Goal: Obtain resource: Obtain resource

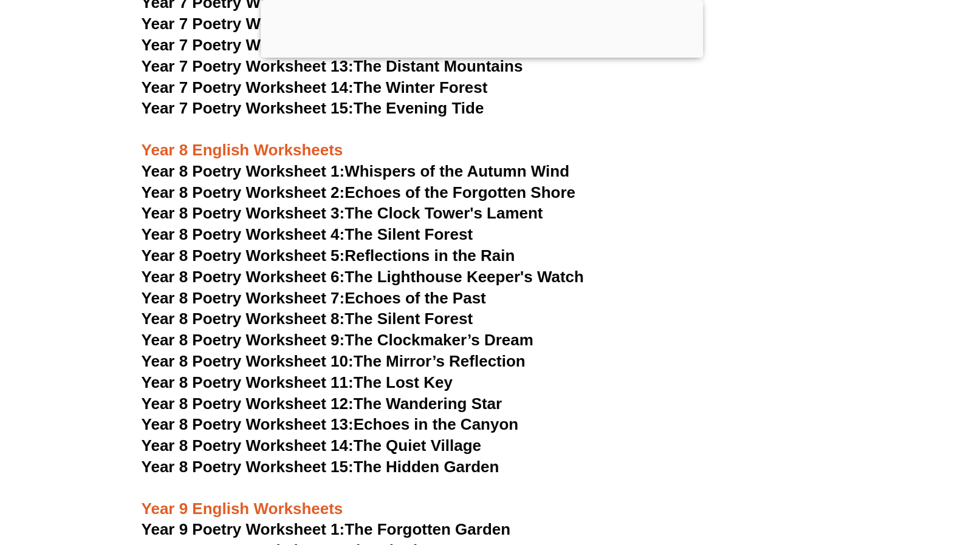
scroll to position [8062, 0]
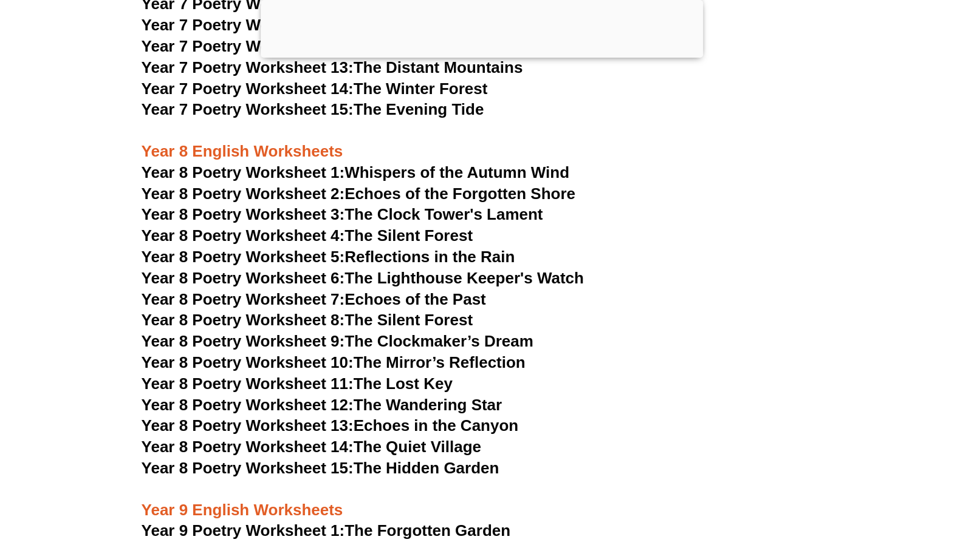
click at [363, 163] on link "Year 8 Poetry Worksheet 1: Whispers of the Autumn Wind" at bounding box center [355, 172] width 428 height 18
click at [323, 185] on span "Year 8 Poetry Worksheet 2:" at bounding box center [242, 194] width 203 height 18
click at [417, 205] on link "Year 8 Poetry Worksheet 3: The Clock Tower's Lament" at bounding box center [341, 214] width 401 height 18
click at [284, 227] on span "Year 8 Poetry Worksheet 4:" at bounding box center [242, 236] width 203 height 18
click at [305, 248] on span "Year 8 Poetry Worksheet 5:" at bounding box center [242, 257] width 203 height 18
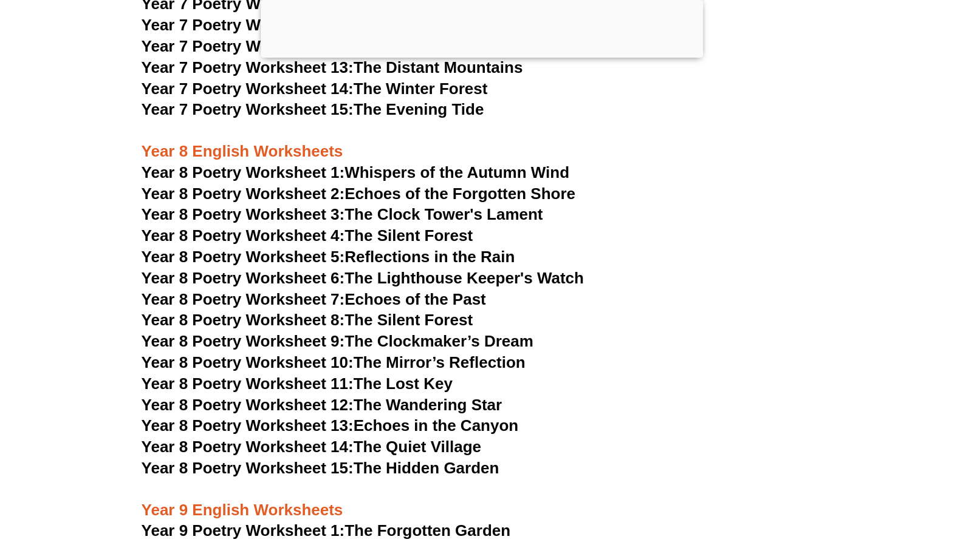
click at [328, 269] on span "Year 8 Poetry Worksheet 6:" at bounding box center [242, 278] width 203 height 18
click at [373, 290] on link "Year 8 Poetry Worksheet 7: Echoes of the Past" at bounding box center [313, 299] width 344 height 18
click at [378, 311] on link "Year 8 Poetry Worksheet 8: The Silent Forest" at bounding box center [306, 320] width 331 height 18
click at [310, 332] on span "Year 8 Poetry Worksheet 9:" at bounding box center [242, 341] width 203 height 18
click at [299, 353] on span "Year 8 Poetry Worksheet 10:" at bounding box center [247, 362] width 212 height 18
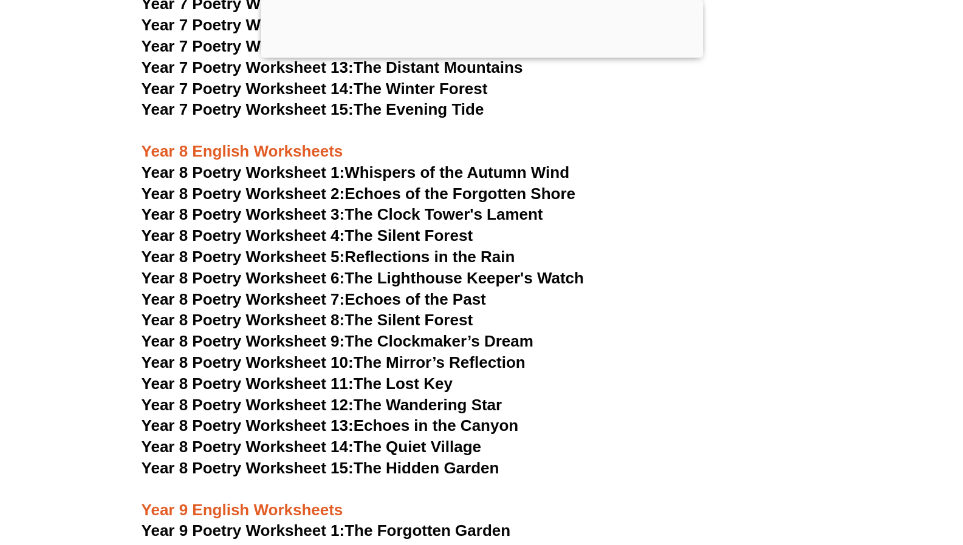
click at [305, 375] on span "Year 8 Poetry Worksheet 11:" at bounding box center [247, 384] width 212 height 18
click at [310, 396] on span "Year 8 Poetry Worksheet 12:" at bounding box center [247, 405] width 212 height 18
click at [324, 417] on span "Year 8 Poetry Worksheet 13:" at bounding box center [247, 426] width 212 height 18
click at [315, 438] on span "Year 8 Poetry Worksheet 14:" at bounding box center [247, 447] width 212 height 18
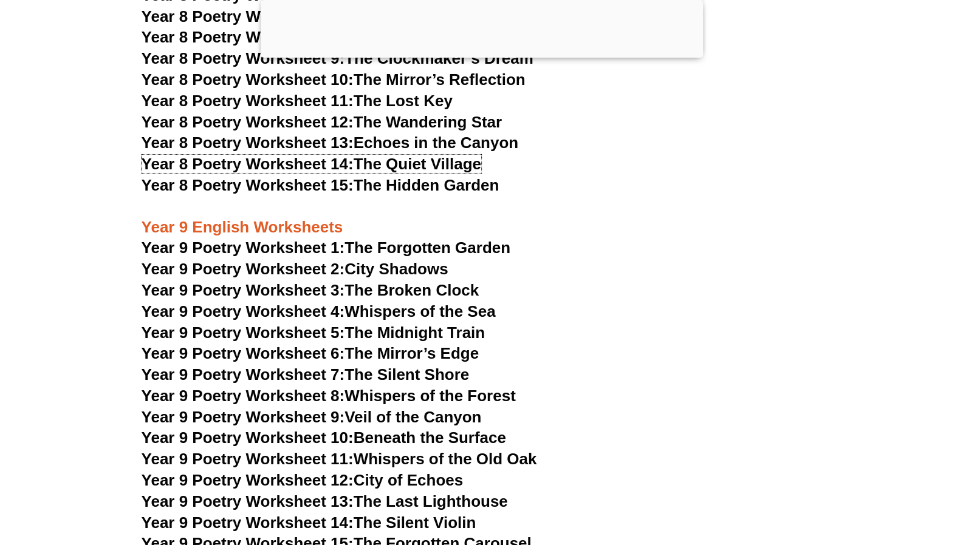
scroll to position [8344, 0]
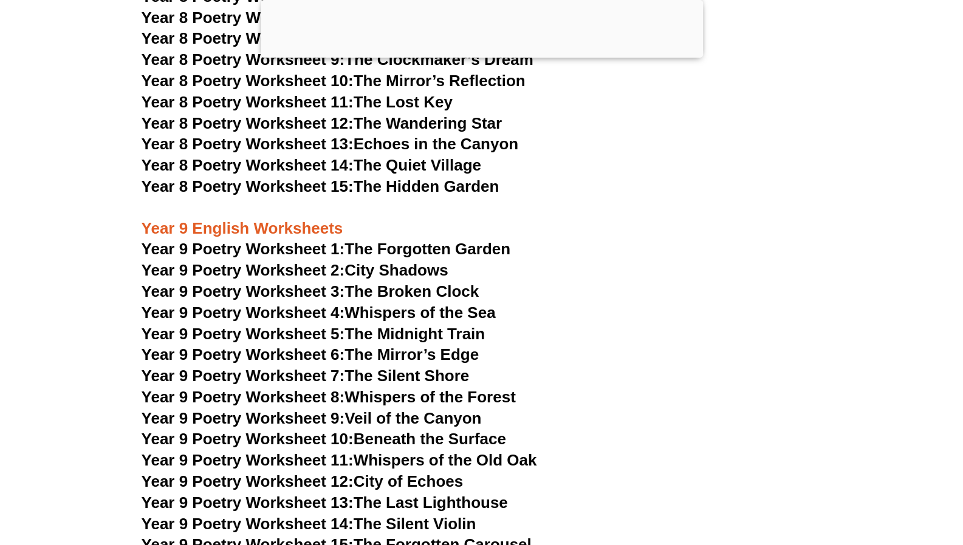
click at [336, 177] on span "Year 8 Poetry Worksheet 15:" at bounding box center [247, 186] width 212 height 18
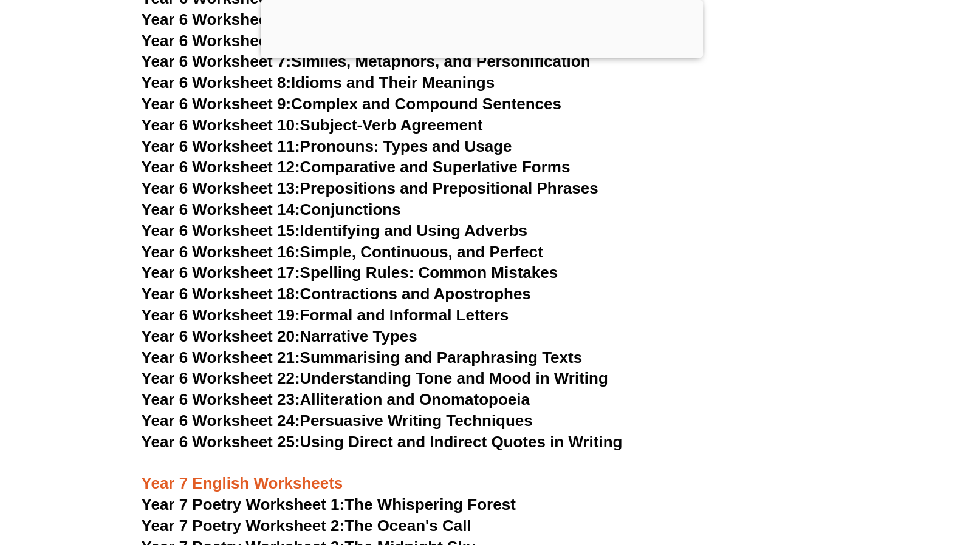
scroll to position [7371, 0]
click at [272, 369] on span "Year 6 Worksheet 22:" at bounding box center [220, 378] width 159 height 18
click at [345, 390] on link "Year 6 Worksheet 23: Alliteration and Onomatopoeia" at bounding box center [335, 399] width 388 height 18
click at [372, 369] on link "Year 6 Worksheet 22: Understanding Tone and Mood in Writing" at bounding box center [374, 378] width 466 height 18
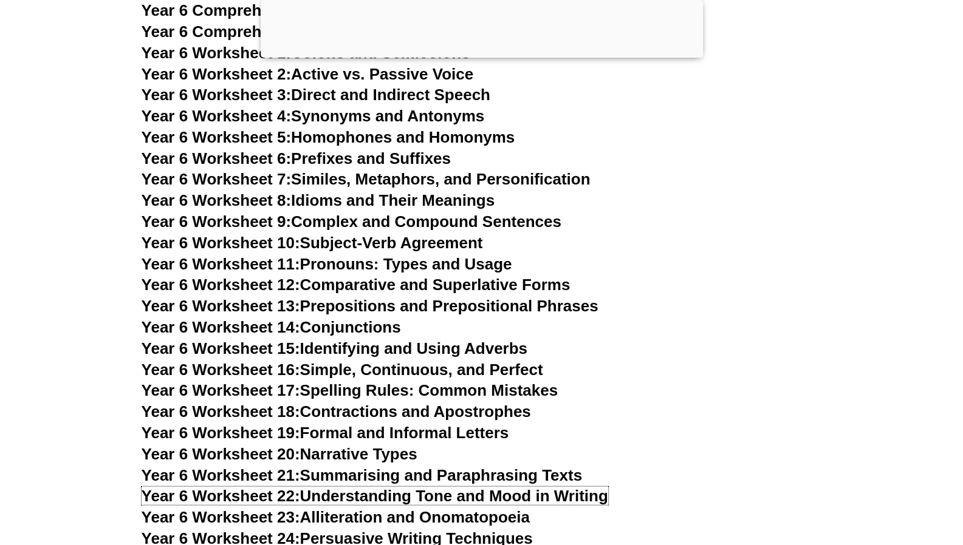
scroll to position [7243, 0]
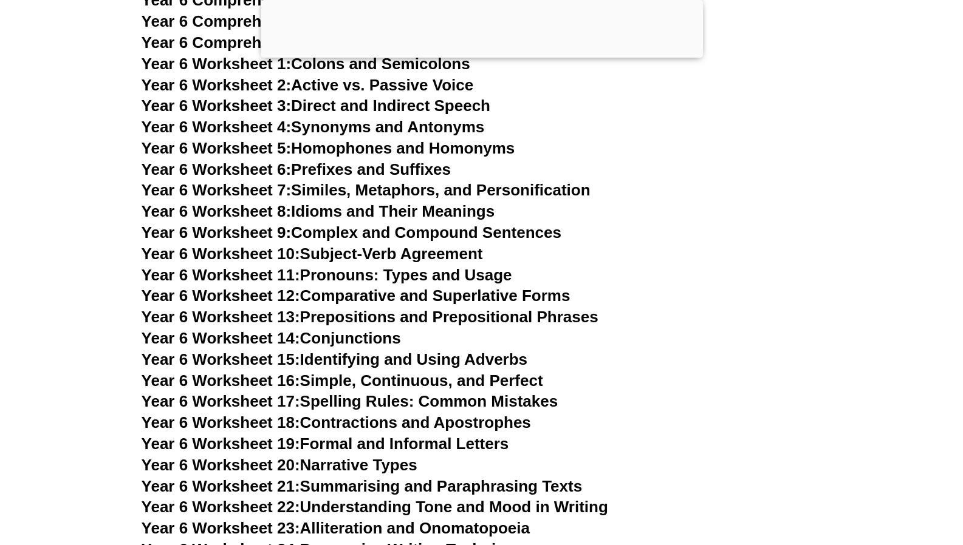
click at [417, 181] on link "Year 6 Worksheet 7: Similes, Metaphors, and Personification" at bounding box center [365, 190] width 449 height 18
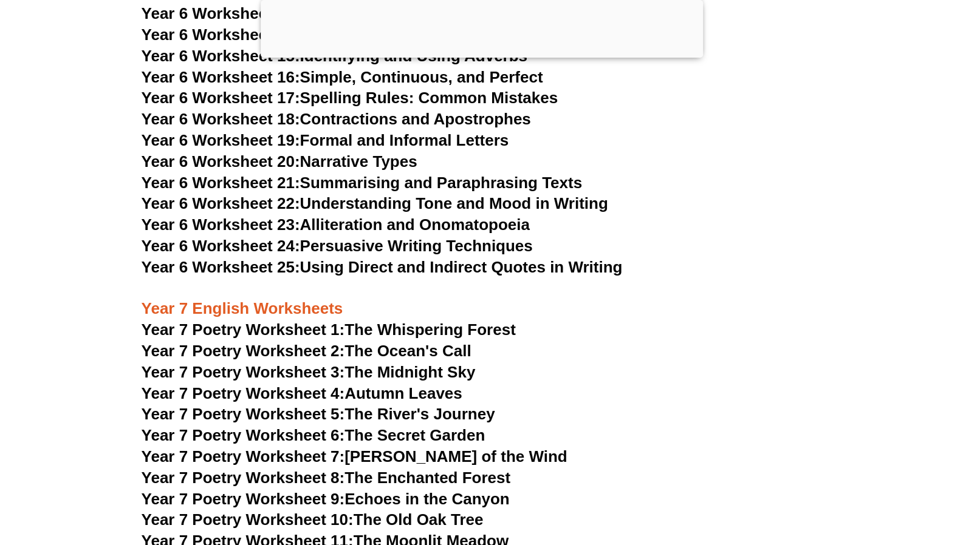
scroll to position [7547, 0]
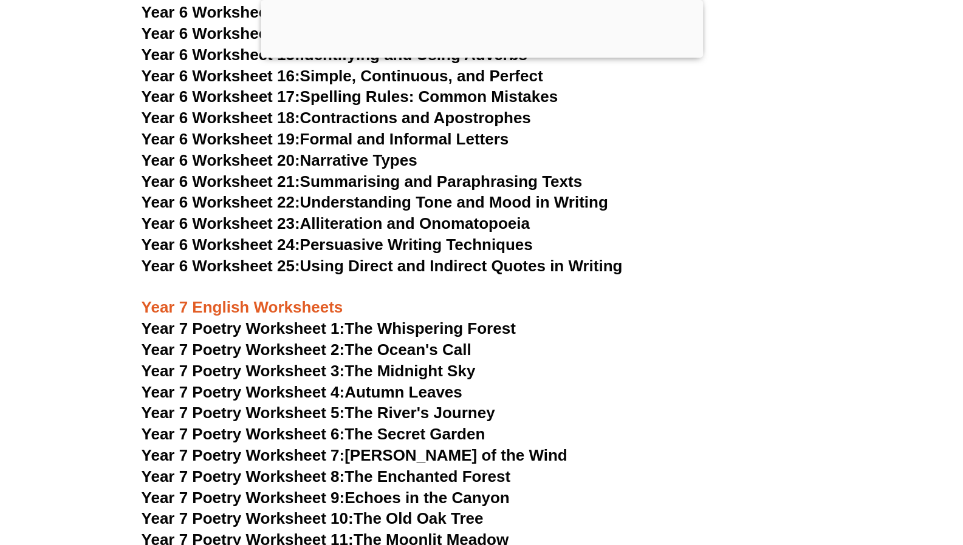
click at [343, 151] on link "Year 6 Worksheet 20: Narrative Types" at bounding box center [279, 160] width 276 height 18
click at [429, 257] on link "Year 6 Worksheet 25: Using Direct and Indirect Quotes in Writing" at bounding box center [381, 266] width 481 height 18
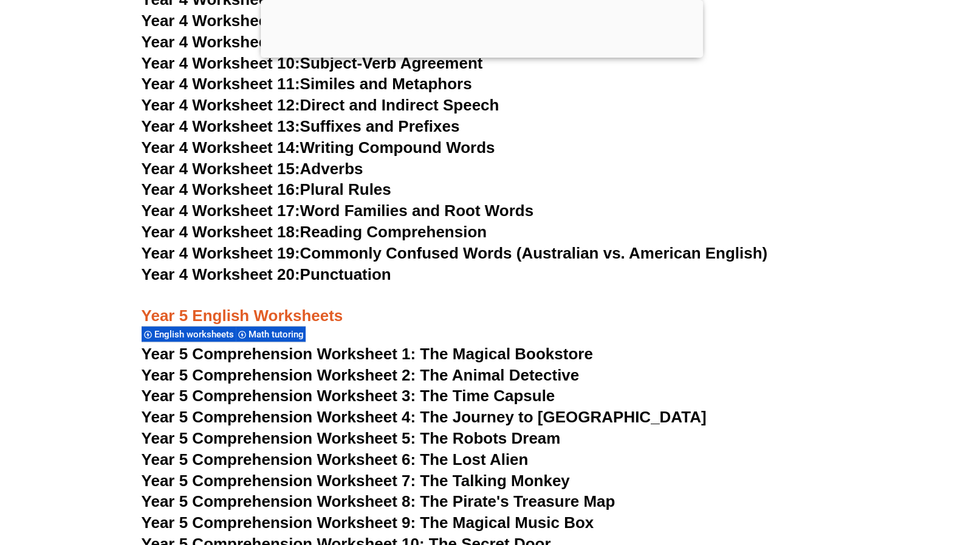
scroll to position [5630, 0]
